Goal: Information Seeking & Learning: Learn about a topic

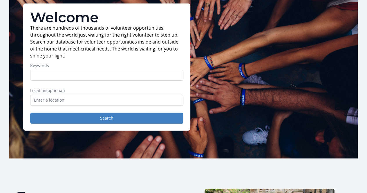
scroll to position [43, 0]
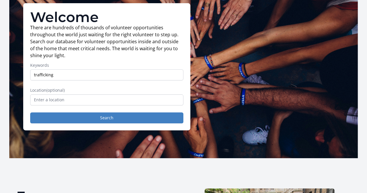
type input "trafficking"
click at [30, 112] on button "Search" at bounding box center [106, 117] width 153 height 11
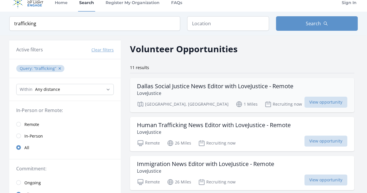
scroll to position [7, 0]
click at [190, 85] on h3 "Dallas Social Justice News Editor with LoveJustice - Remote" at bounding box center [215, 86] width 156 height 7
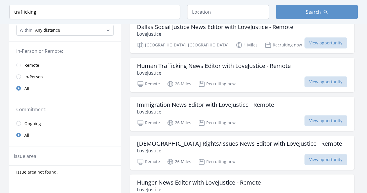
scroll to position [0, 0]
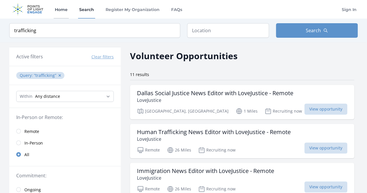
click at [62, 9] on link "Home" at bounding box center [61, 9] width 15 height 19
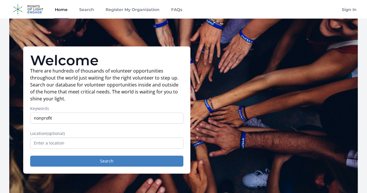
type input "nonprofit"
click at [30, 156] on button "Search" at bounding box center [106, 161] width 153 height 11
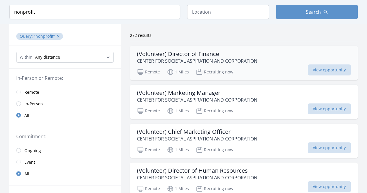
scroll to position [18, 0]
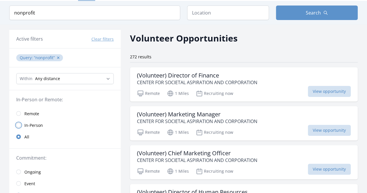
click at [20, 124] on input "radio" at bounding box center [18, 125] width 5 height 5
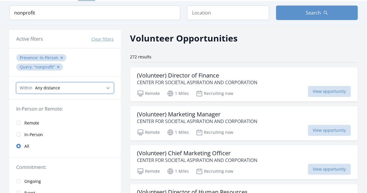
click at [65, 88] on select "Any distance , 5 Miles , 20 Miles , 50 Miles , 100 Miles" at bounding box center [65, 87] width 98 height 11
select select "160934"
click at [16, 82] on select "Any distance , 5 Miles , 20 Miles , 50 Miles , 100 Miles" at bounding box center [65, 87] width 98 height 11
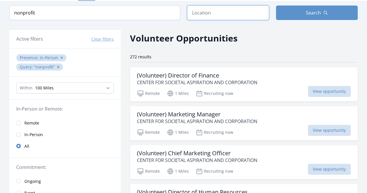
click at [213, 14] on input "text" at bounding box center [228, 13] width 82 height 15
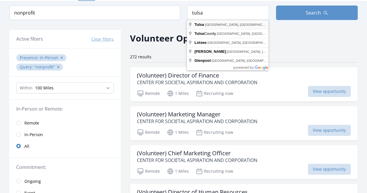
type input "[GEOGRAPHIC_DATA], [GEOGRAPHIC_DATA], [GEOGRAPHIC_DATA]"
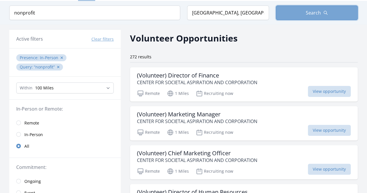
click at [326, 12] on icon "button" at bounding box center [325, 12] width 5 height 5
click at [319, 12] on span "Search" at bounding box center [313, 12] width 15 height 7
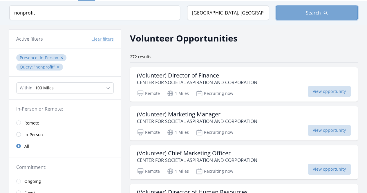
click at [319, 12] on span "Search" at bounding box center [313, 12] width 15 height 7
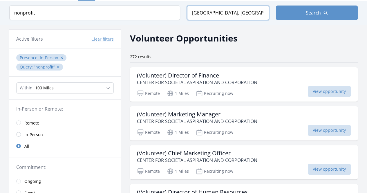
click at [249, 13] on input "[GEOGRAPHIC_DATA], [GEOGRAPHIC_DATA], [GEOGRAPHIC_DATA]" at bounding box center [228, 13] width 82 height 15
drag, startPoint x: 249, startPoint y: 13, endPoint x: 51, endPoint y: 181, distance: 259.1
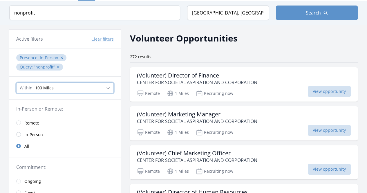
click at [109, 86] on select "Any distance , 5 Miles , 20 Miles , 50 Miles , 100 Miles" at bounding box center [65, 87] width 98 height 11
select select "32186"
click at [16, 82] on select "Any distance , 5 Miles , 20 Miles , 50 Miles , 100 Miles" at bounding box center [65, 87] width 98 height 11
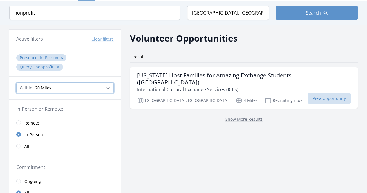
click at [106, 89] on select "Any distance , 5 Miles , 20 Miles , 50 Miles , 100 Miles" at bounding box center [65, 87] width 98 height 11
select select "160934"
click at [16, 82] on select "Any distance , 5 Miles , 20 Miles , 50 Miles , 100 Miles" at bounding box center [65, 87] width 98 height 11
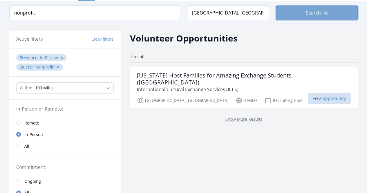
click at [322, 11] on button "Search" at bounding box center [317, 13] width 82 height 15
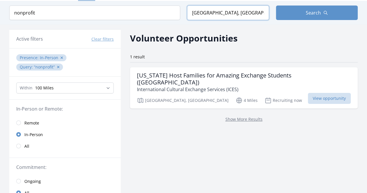
click at [245, 13] on input "[GEOGRAPHIC_DATA], [GEOGRAPHIC_DATA], [GEOGRAPHIC_DATA]" at bounding box center [228, 13] width 82 height 15
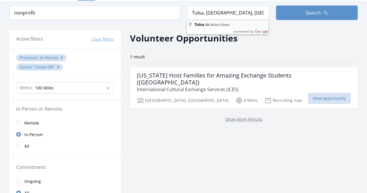
type input "[GEOGRAPHIC_DATA], [GEOGRAPHIC_DATA], [GEOGRAPHIC_DATA]"
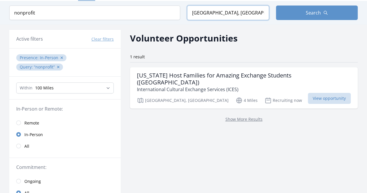
click at [251, 14] on input "[GEOGRAPHIC_DATA], [GEOGRAPHIC_DATA], [GEOGRAPHIC_DATA]" at bounding box center [228, 13] width 82 height 15
click at [19, 144] on input "radio" at bounding box center [18, 146] width 5 height 5
